Goal: Complete application form: Complete application form

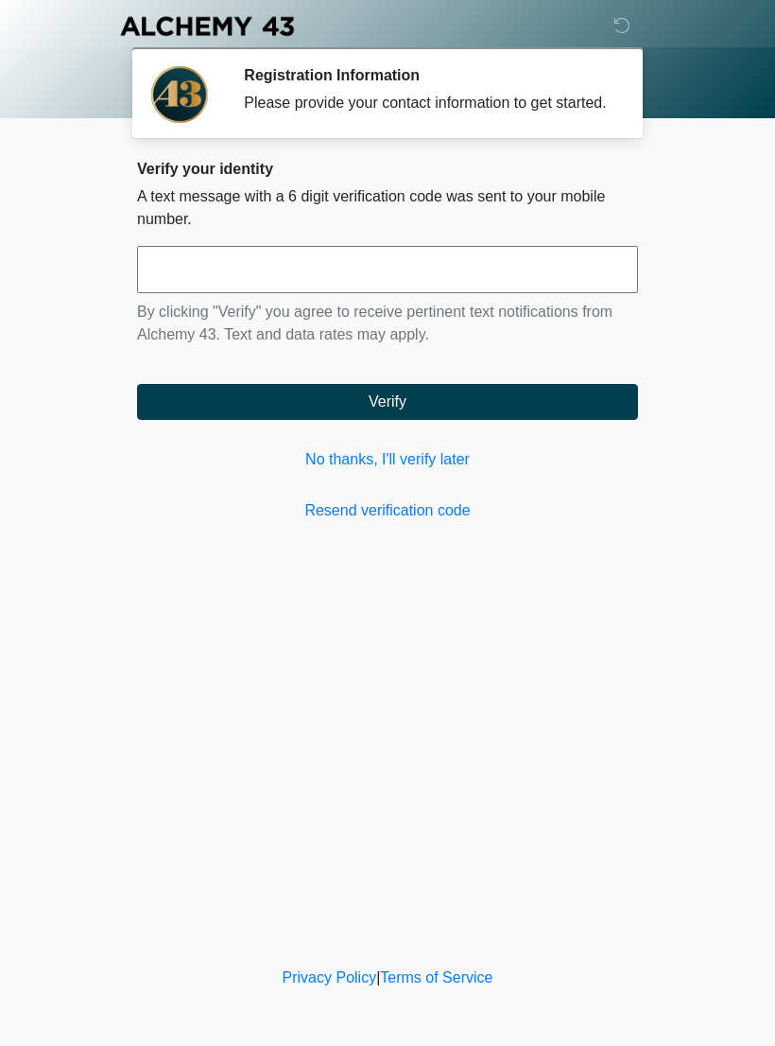
click at [280, 293] on input "text" at bounding box center [387, 269] width 501 height 47
type input "******"
click at [403, 413] on button "Verify" at bounding box center [387, 402] width 501 height 36
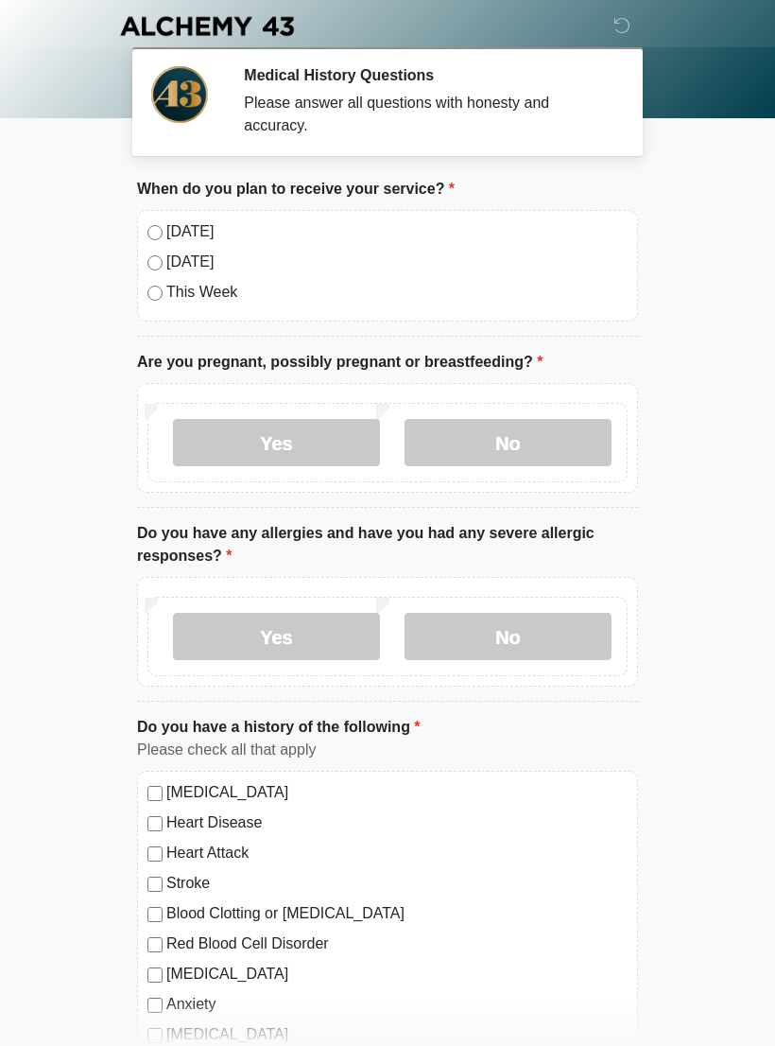
click at [168, 233] on label "[DATE]" at bounding box center [396, 231] width 461 height 23
click at [501, 438] on label "No" at bounding box center [508, 442] width 207 height 47
click at [528, 636] on label "No" at bounding box center [508, 636] width 207 height 47
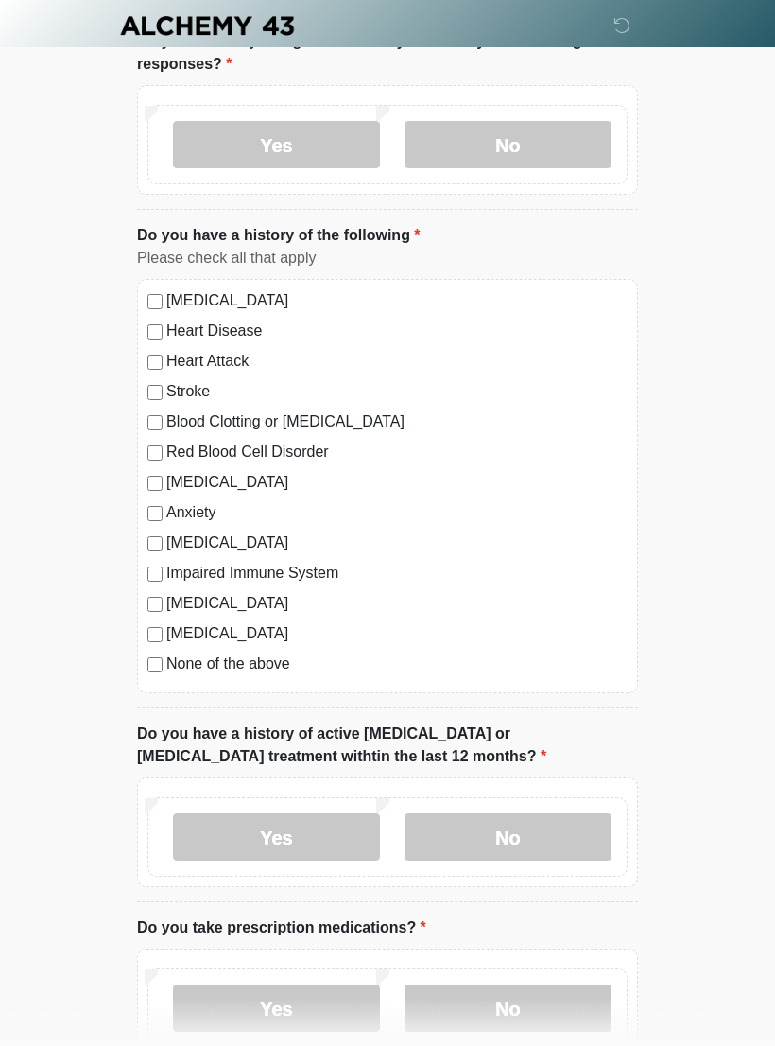
scroll to position [492, 0]
click at [520, 837] on label "No" at bounding box center [508, 836] width 207 height 47
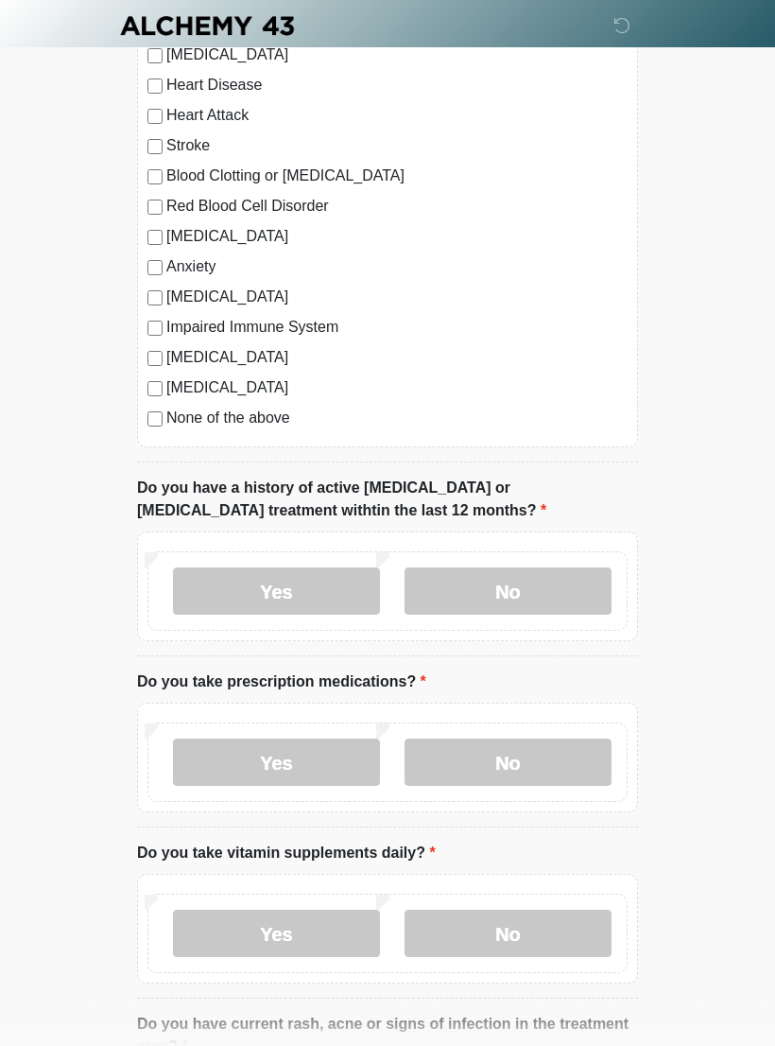
scroll to position [737, 0]
click at [292, 759] on label "Yes" at bounding box center [276, 761] width 207 height 47
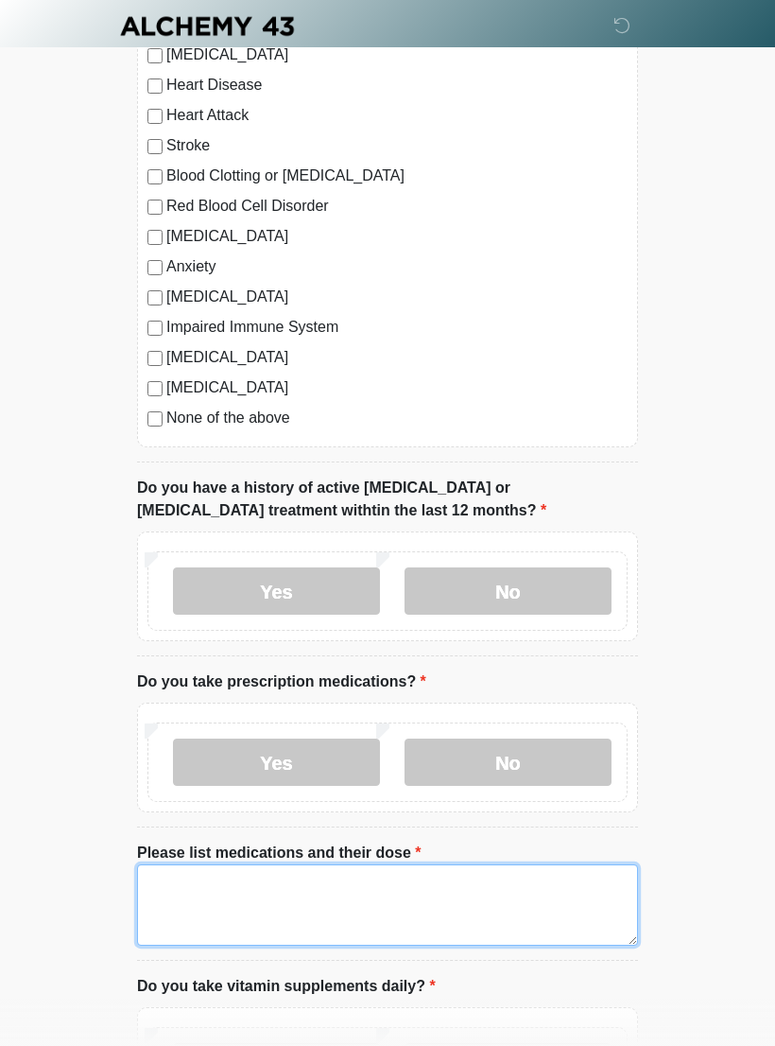
click at [220, 885] on textarea "Please list medications and their dose" at bounding box center [387, 904] width 501 height 81
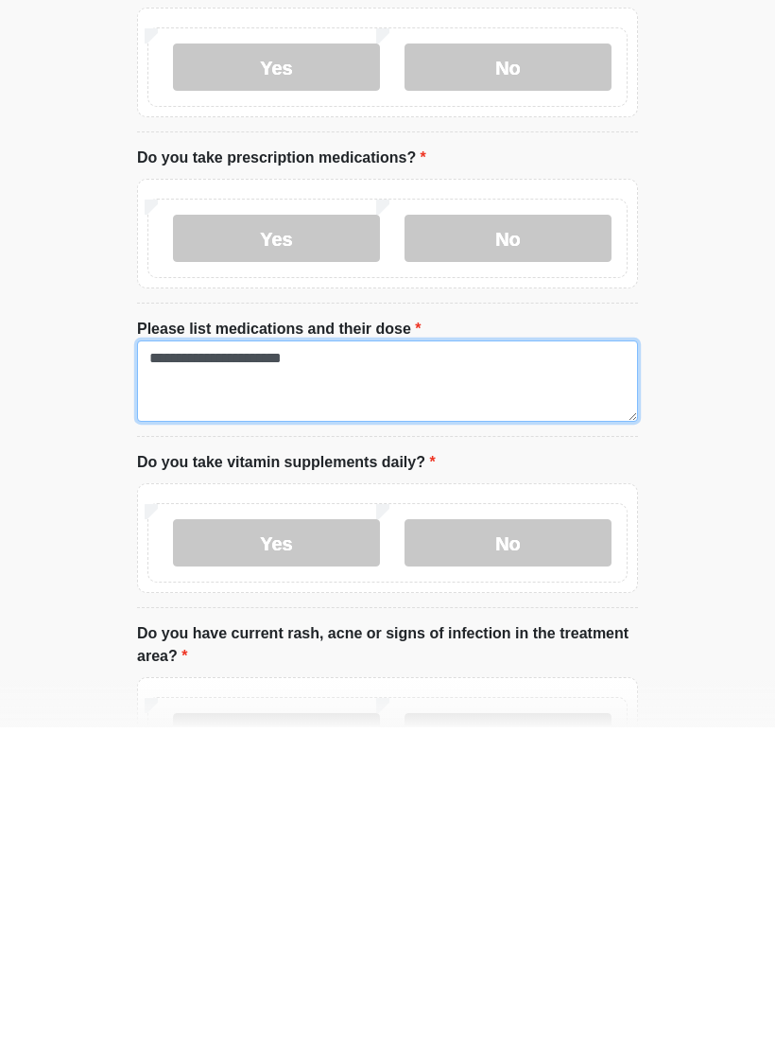
type textarea "**********"
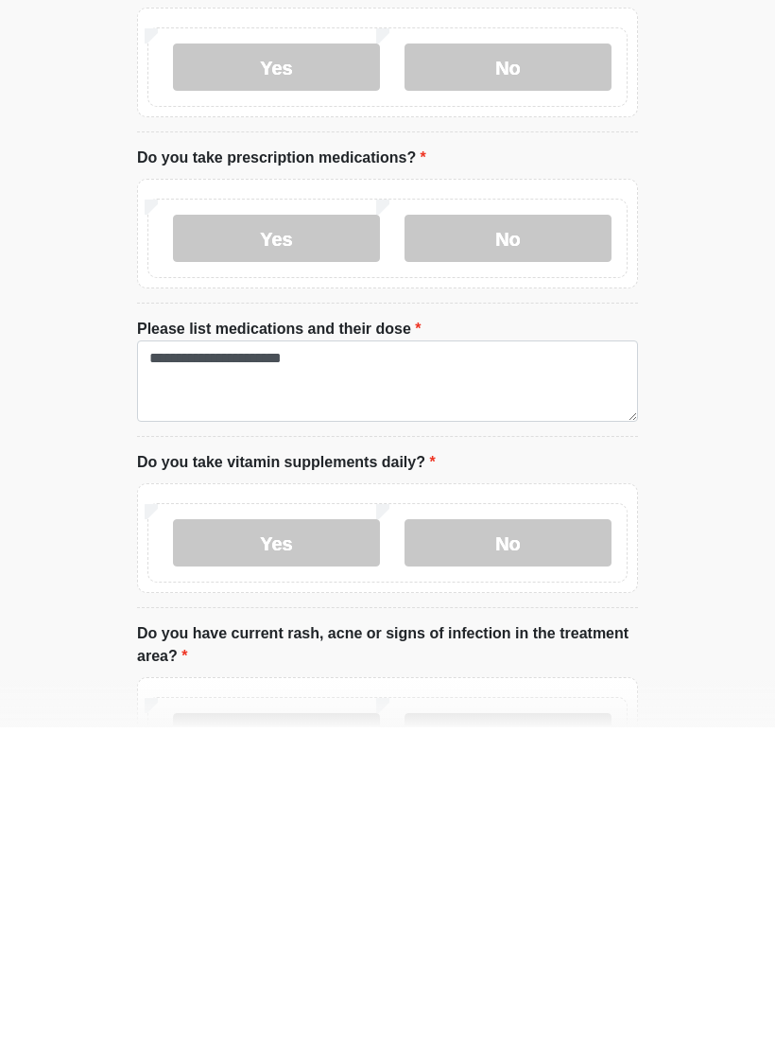
click at [529, 838] on label "No" at bounding box center [508, 861] width 207 height 47
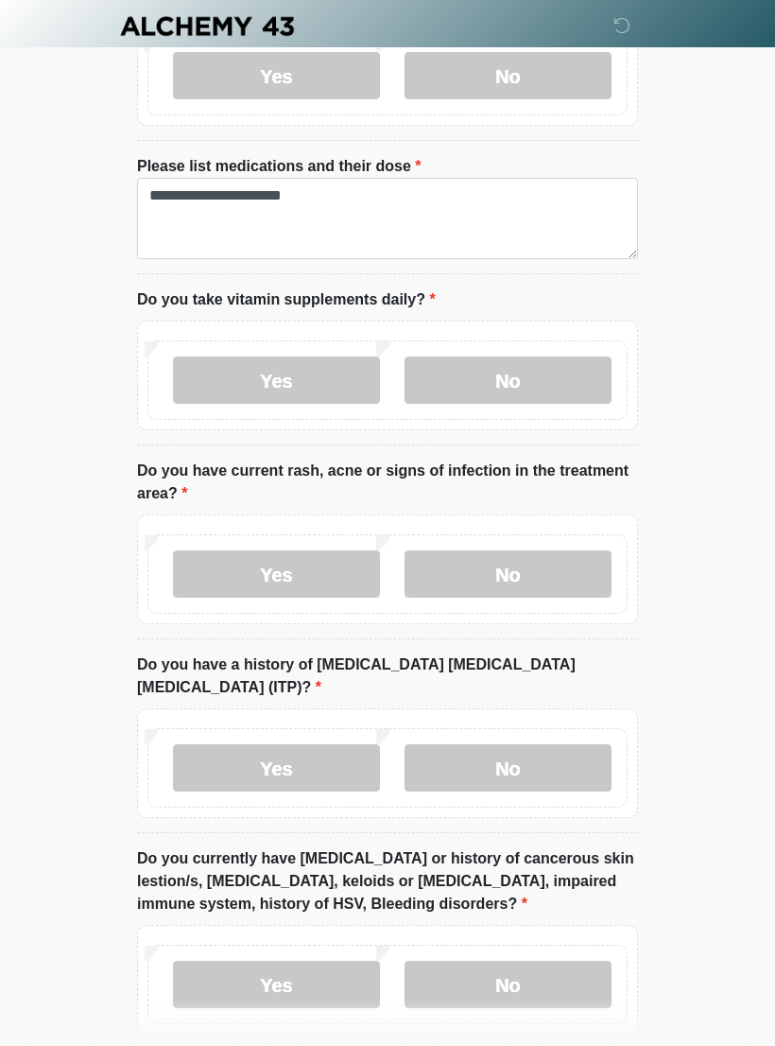
scroll to position [1431, 0]
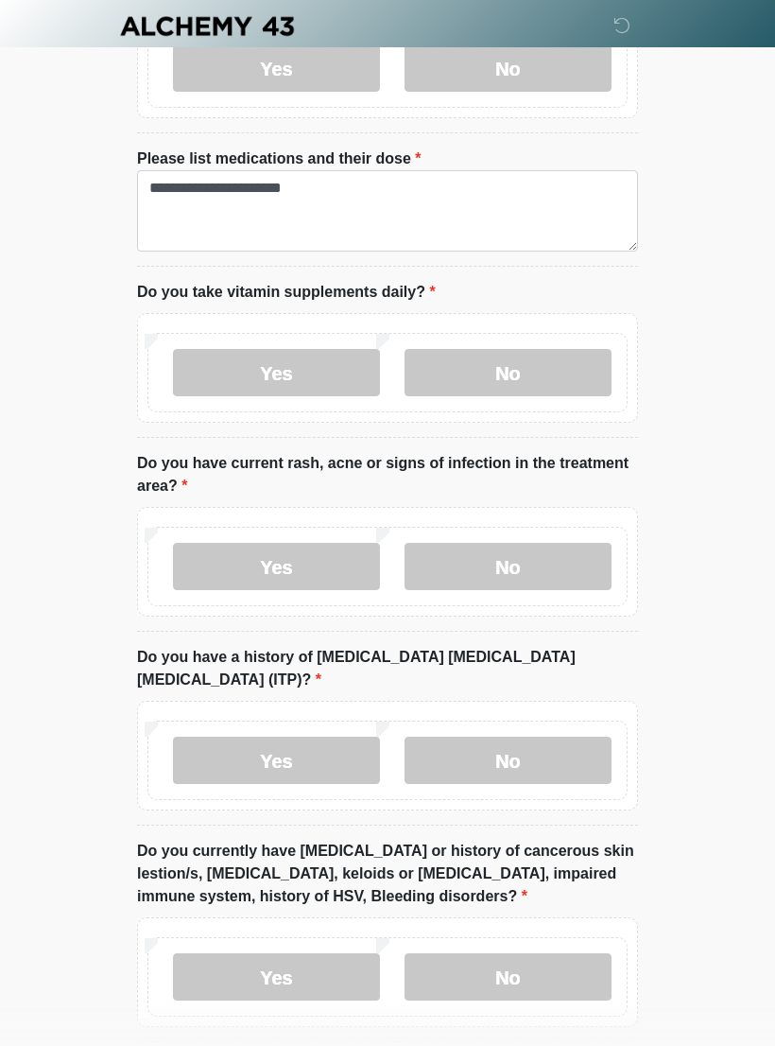
click at [494, 568] on label "No" at bounding box center [508, 566] width 207 height 47
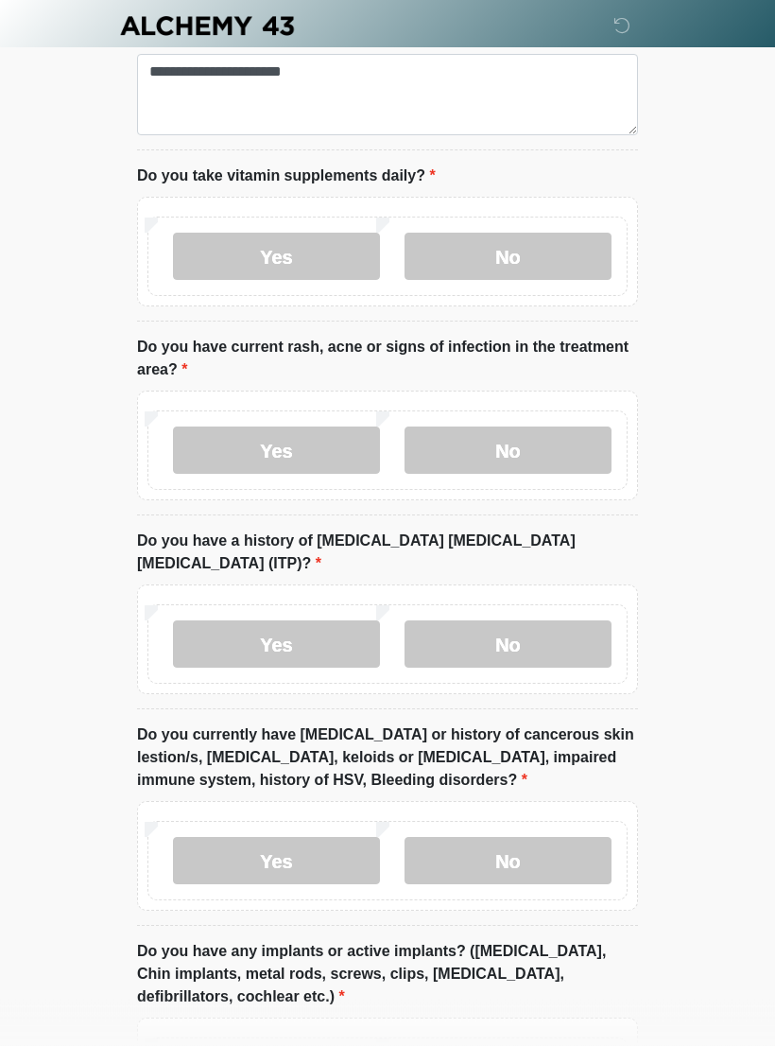
scroll to position [1548, 0]
click at [512, 620] on label "No" at bounding box center [508, 643] width 207 height 47
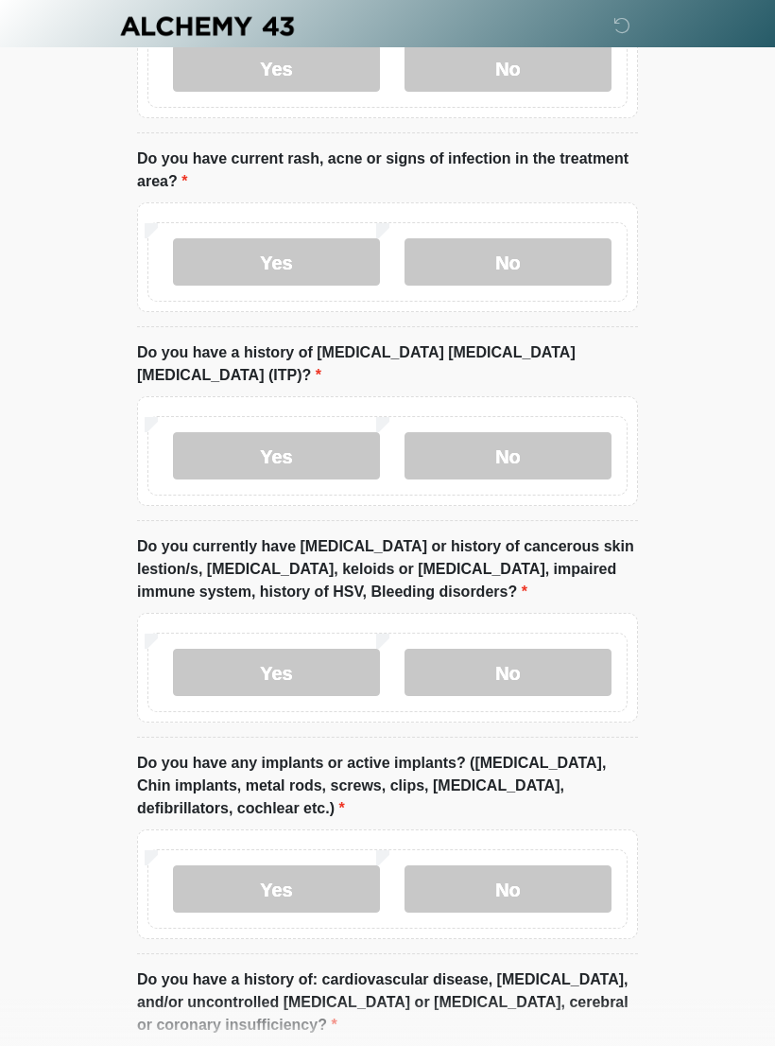
scroll to position [1739, 0]
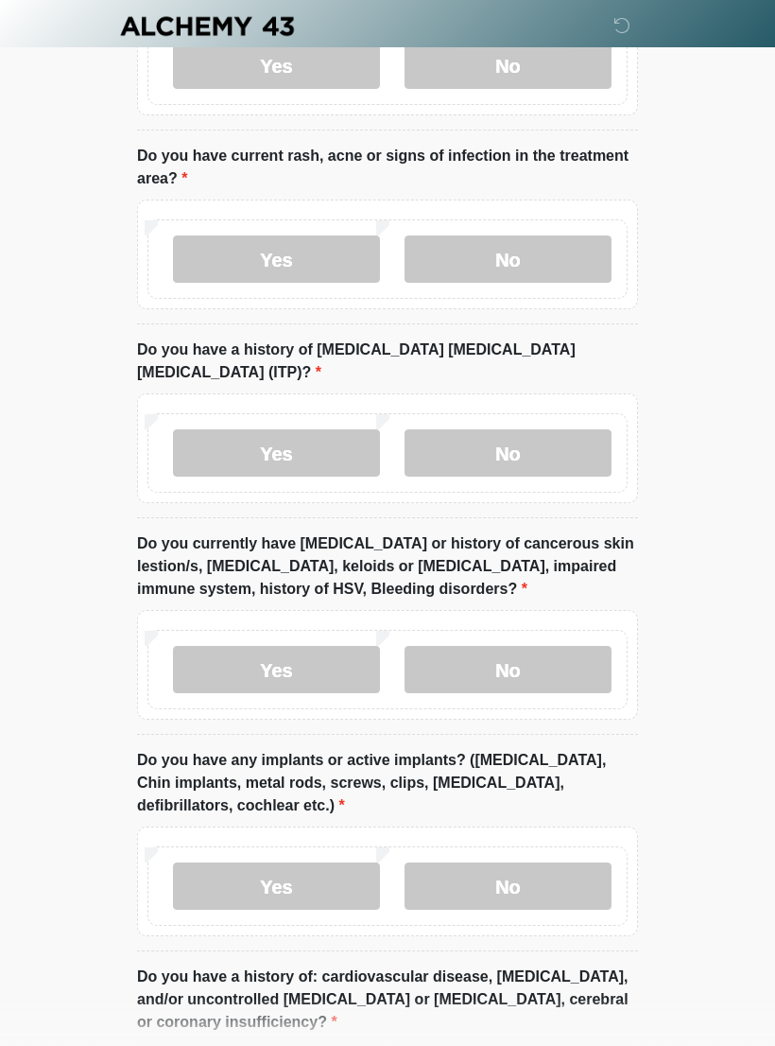
click at [506, 646] on label "No" at bounding box center [508, 669] width 207 height 47
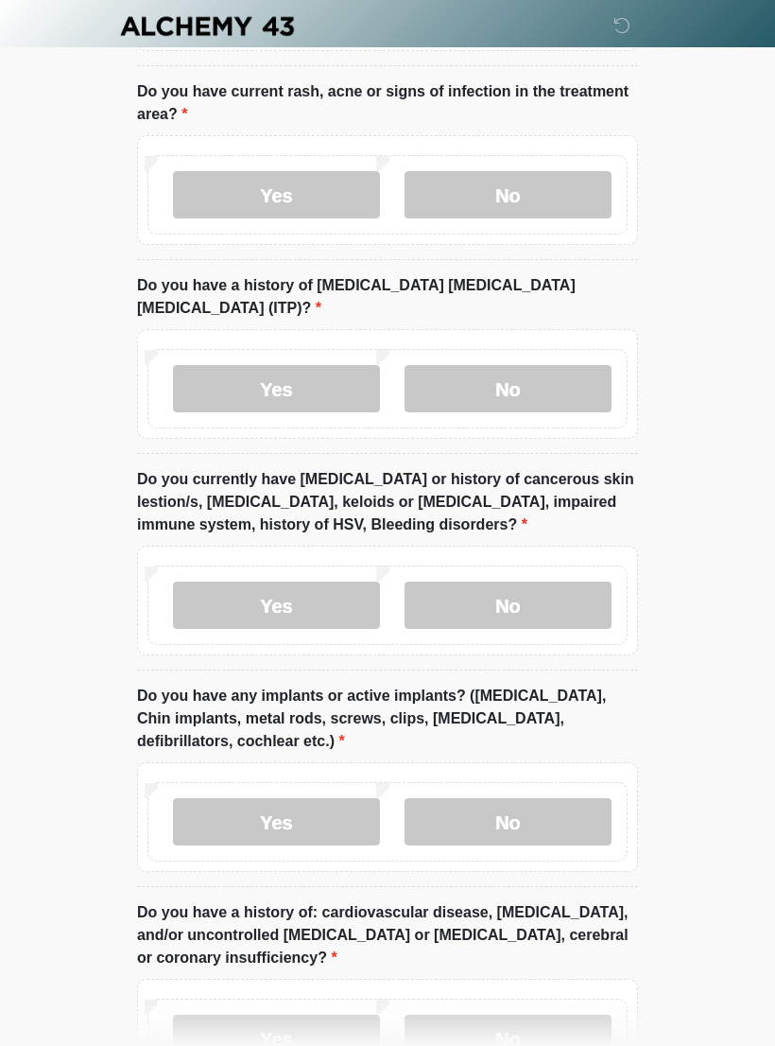
scroll to position [1922, 0]
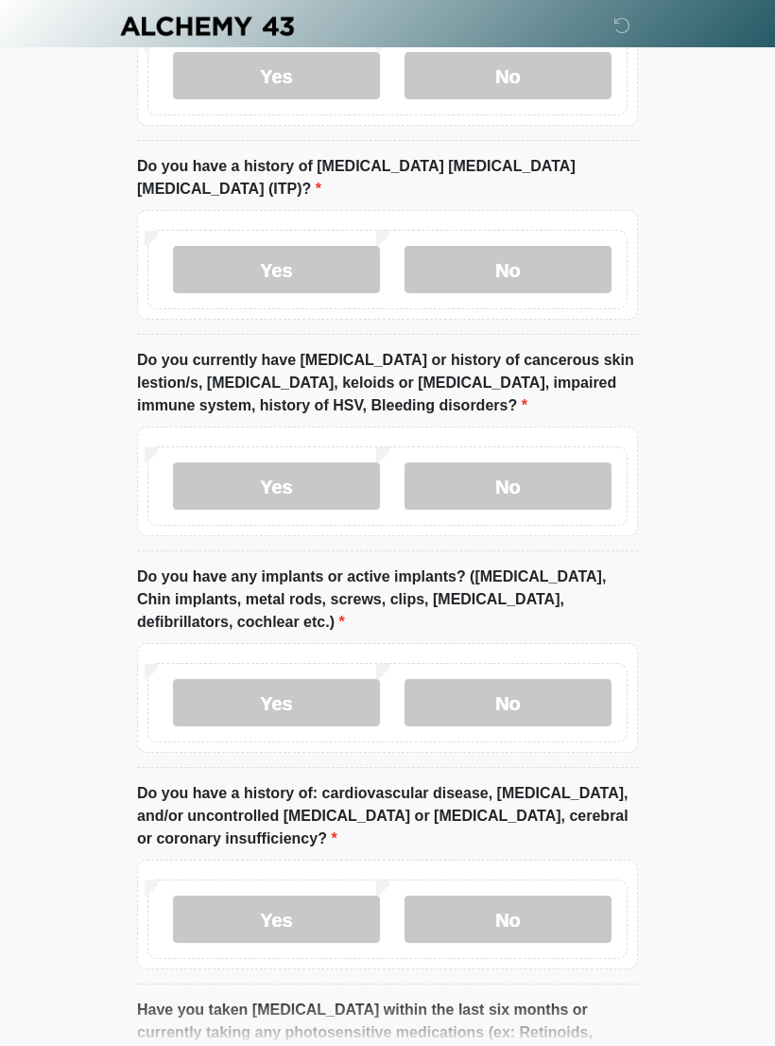
click at [508, 679] on label "No" at bounding box center [508, 702] width 207 height 47
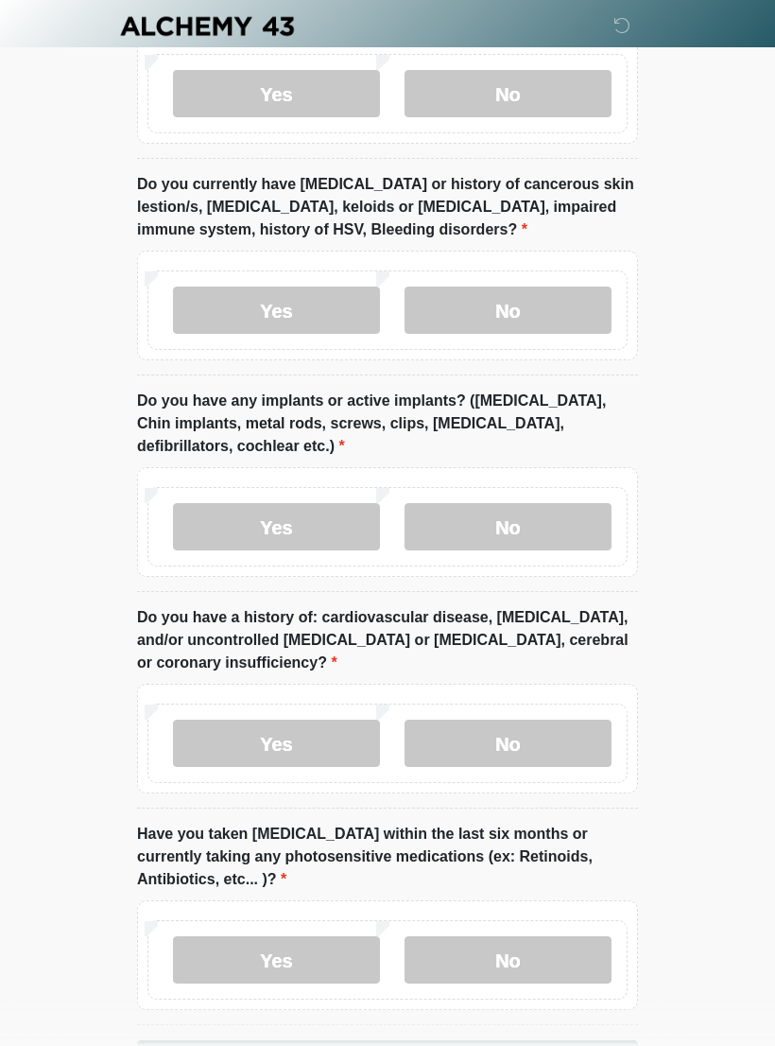
scroll to position [2108, 0]
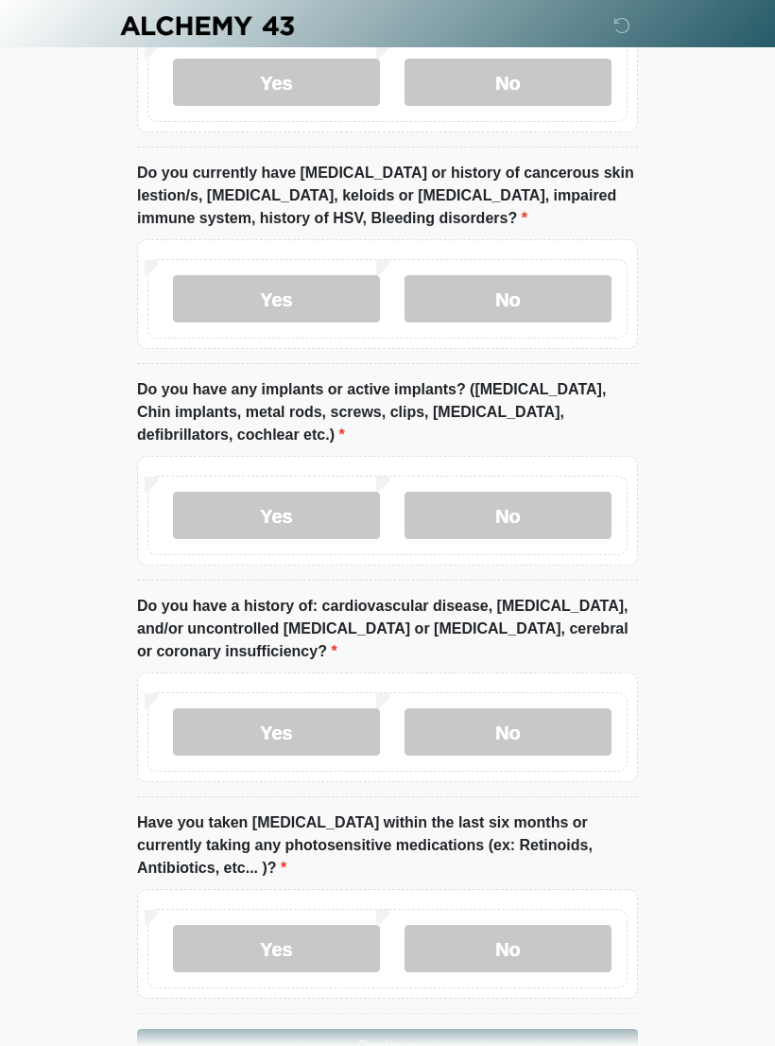
click at [506, 709] on label "No" at bounding box center [508, 732] width 207 height 47
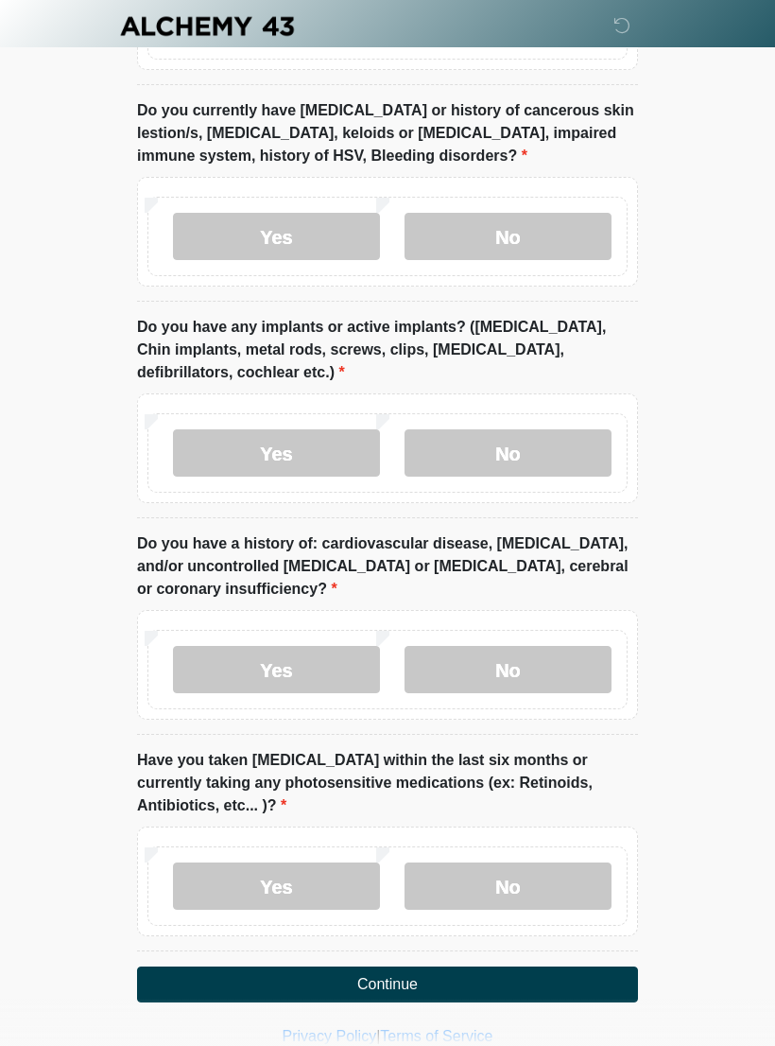
click at [515, 862] on label "No" at bounding box center [508, 885] width 207 height 47
click at [407, 966] on button "Continue" at bounding box center [387, 984] width 501 height 36
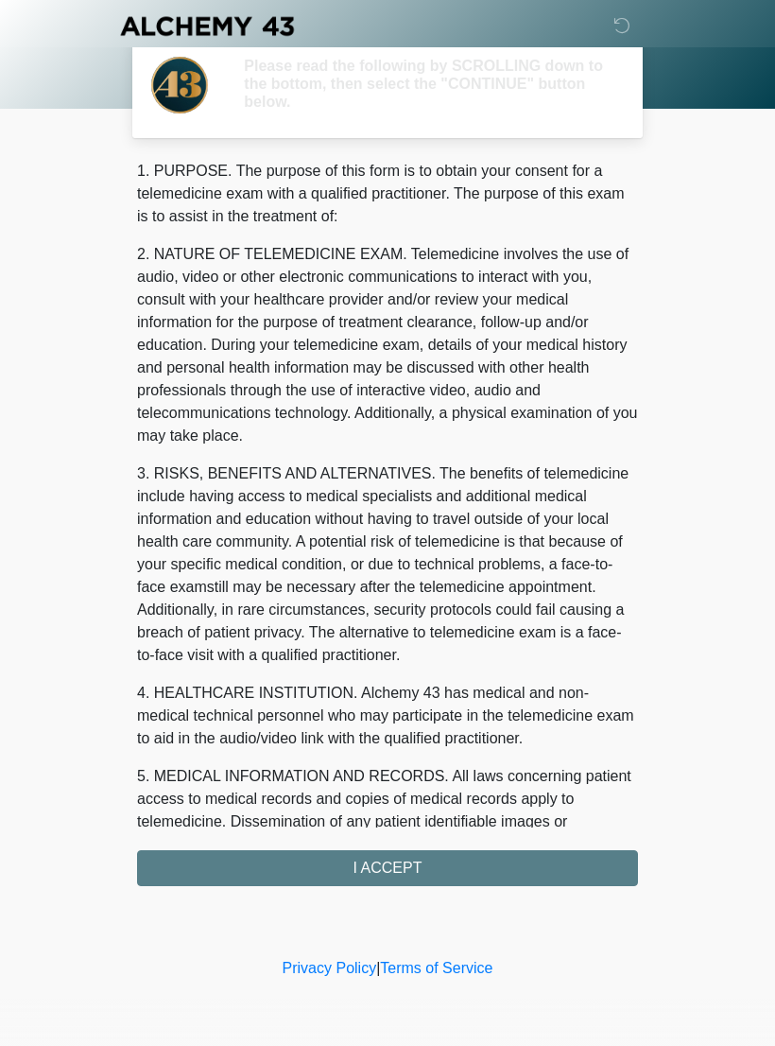
scroll to position [0, 0]
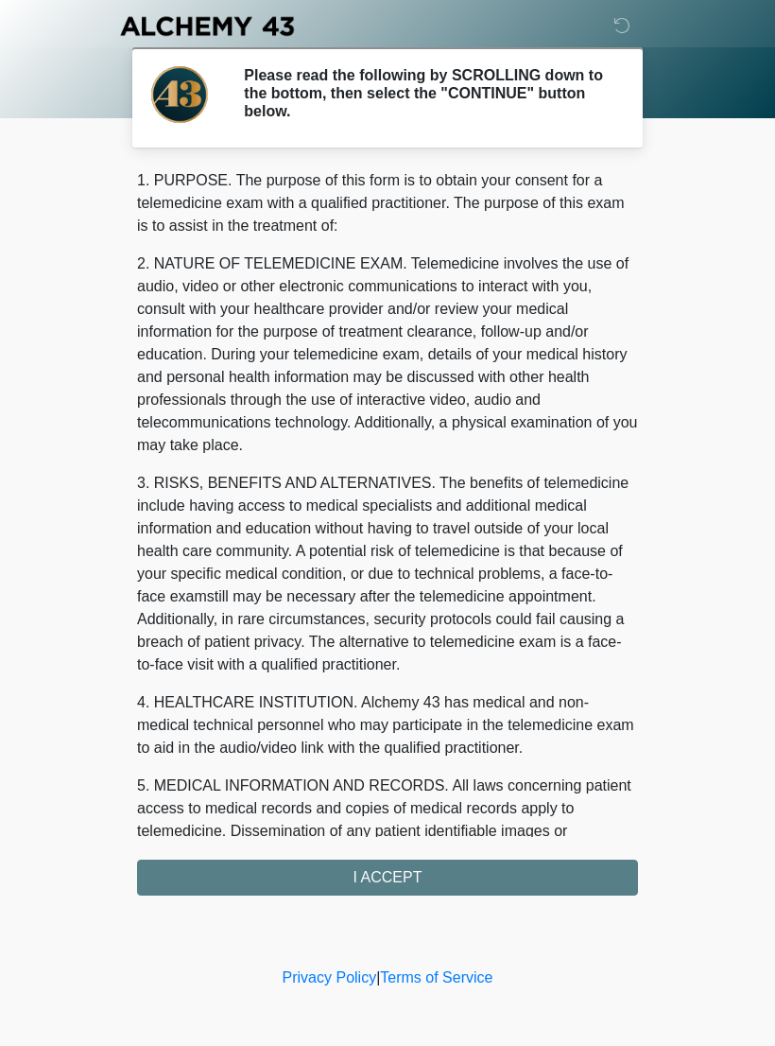
click at [453, 862] on div "1. PURPOSE. The purpose of this form is to obtain your consent for a telemedici…" at bounding box center [387, 532] width 501 height 726
click at [448, 875] on div "1. PURPOSE. The purpose of this form is to obtain your consent for a telemedici…" at bounding box center [387, 532] width 501 height 726
click at [411, 875] on div "1. PURPOSE. The purpose of this form is to obtain your consent for a telemedici…" at bounding box center [387, 532] width 501 height 726
click at [406, 878] on div "1. PURPOSE. The purpose of this form is to obtain your consent for a telemedici…" at bounding box center [387, 532] width 501 height 726
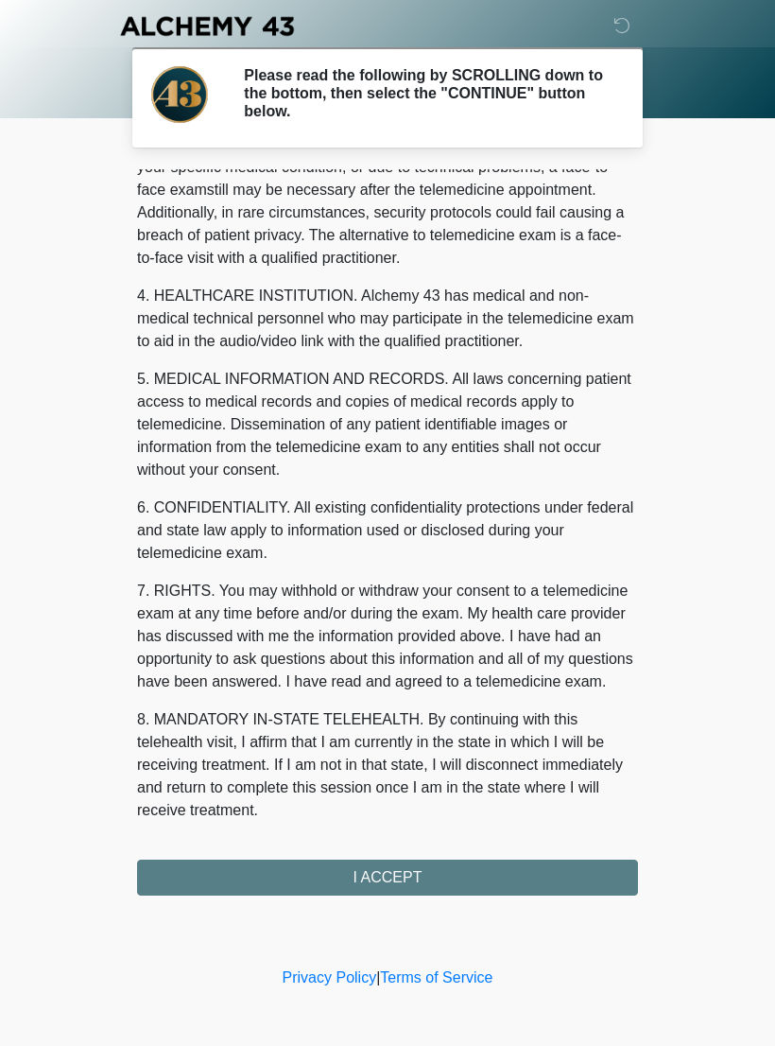
click at [413, 869] on button "I ACCEPT" at bounding box center [387, 877] width 501 height 36
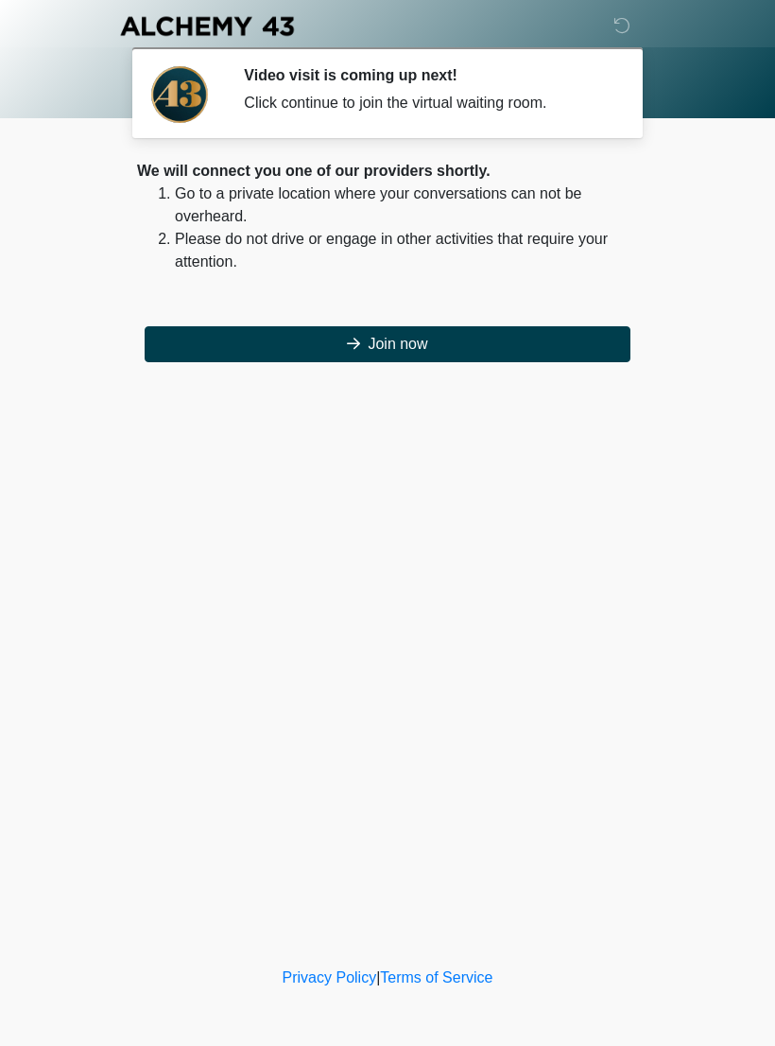
click at [417, 349] on button "Join now" at bounding box center [388, 344] width 486 height 36
